Goal: Obtain resource: Download file/media

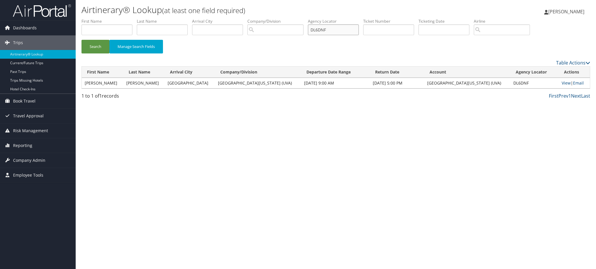
drag, startPoint x: 340, startPoint y: 31, endPoint x: 229, endPoint y: 38, distance: 111.9
click at [262, 18] on ul "First Name Last Name Departure City Arrival City Company/Division Airport/City …" at bounding box center [335, 18] width 508 height 0
paste input "J2XSG"
click at [91, 48] on button "Search" at bounding box center [95, 47] width 28 height 14
click at [559, 81] on link "View" at bounding box center [563, 83] width 9 height 6
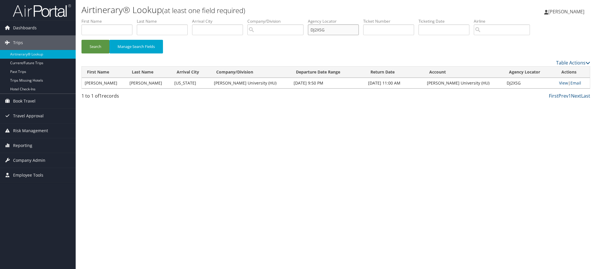
drag, startPoint x: 343, startPoint y: 30, endPoint x: 213, endPoint y: 34, distance: 130.0
click at [233, 18] on ul "First Name Last Name Departure City Arrival City Company/Division Airport/City …" at bounding box center [335, 18] width 508 height 0
paste input "RW7"
click at [101, 49] on button "Search" at bounding box center [95, 47] width 28 height 14
click at [560, 85] on link "View" at bounding box center [562, 83] width 9 height 6
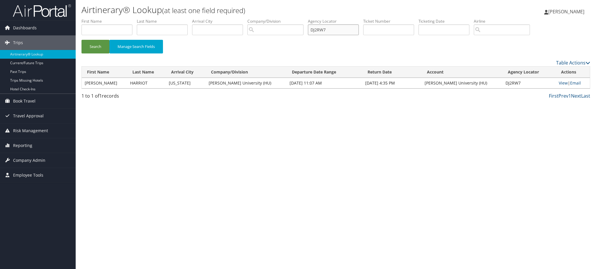
drag, startPoint x: 337, startPoint y: 30, endPoint x: 210, endPoint y: 39, distance: 127.1
click at [226, 18] on ul "First Name Last Name Departure City Arrival City Company/Division Airport/City …" at bounding box center [335, 18] width 508 height 0
paste input "DVBL"
click at [97, 44] on button "Search" at bounding box center [95, 47] width 28 height 14
click at [561, 83] on link "View" at bounding box center [563, 83] width 9 height 6
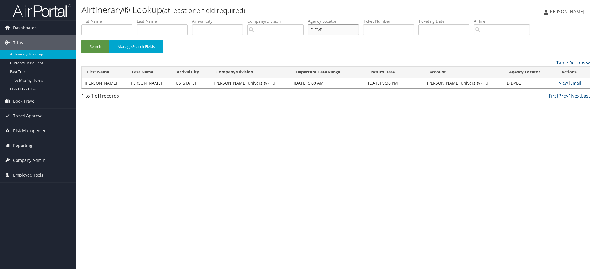
drag, startPoint x: 337, startPoint y: 31, endPoint x: 241, endPoint y: 39, distance: 96.6
click at [247, 18] on ul "First Name Last Name Departure City Arrival City Company/Division Airport/City …" at bounding box center [335, 18] width 508 height 0
paste input "2PB4"
click at [97, 50] on button "Search" at bounding box center [95, 47] width 28 height 14
click at [562, 83] on link "View" at bounding box center [563, 83] width 9 height 6
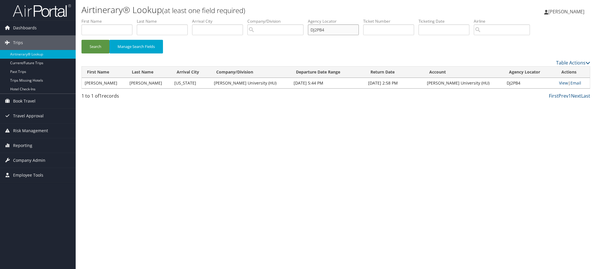
drag, startPoint x: 337, startPoint y: 33, endPoint x: 220, endPoint y: 42, distance: 117.5
click at [258, 41] on form "First Name Last Name Departure City Arrival City Company/Division Airport/City …" at bounding box center [335, 38] width 508 height 41
paste input "D55L"
type input "DJD55L"
click at [93, 47] on button "Search" at bounding box center [95, 47] width 28 height 14
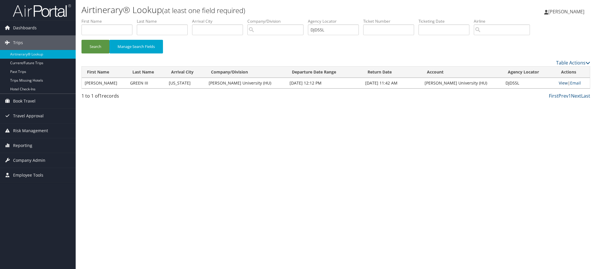
click at [558, 82] on link "View" at bounding box center [562, 83] width 9 height 6
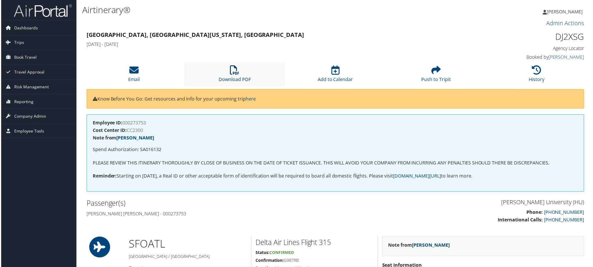
click at [239, 81] on link "Download PDF" at bounding box center [234, 76] width 32 height 14
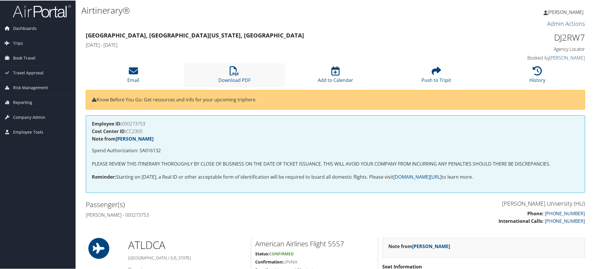
click at [231, 83] on li "Download PDF" at bounding box center [234, 75] width 101 height 24
click at [231, 79] on link "Download PDF" at bounding box center [234, 76] width 32 height 14
drag, startPoint x: 237, startPoint y: 76, endPoint x: 248, endPoint y: 66, distance: 14.4
click at [237, 76] on link "Download PDF" at bounding box center [234, 76] width 32 height 14
click at [235, 77] on link "Download PDF" at bounding box center [234, 76] width 32 height 14
